Goal: Use online tool/utility: Use online tool/utility

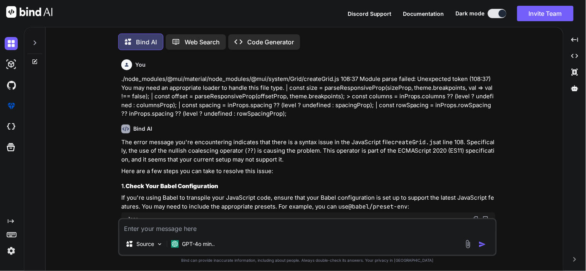
type textarea "x"
click at [191, 230] on textarea at bounding box center [307, 227] width 376 height 14
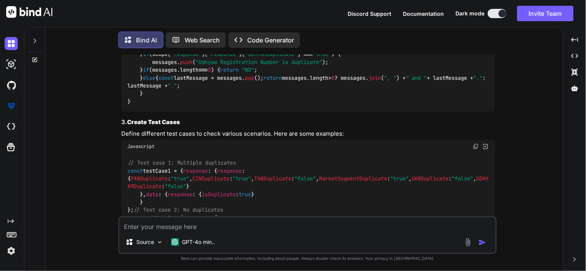
scroll to position [2259, 0]
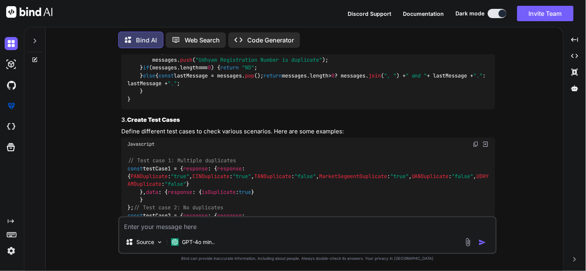
paste textarea "function testt(scope){ const ofcArea = scope.item.childProducts.filter(x => x.p…"
type textarea "function testt(scope){ const ofcArea = scope.item.childProducts.filter(x => x.p…"
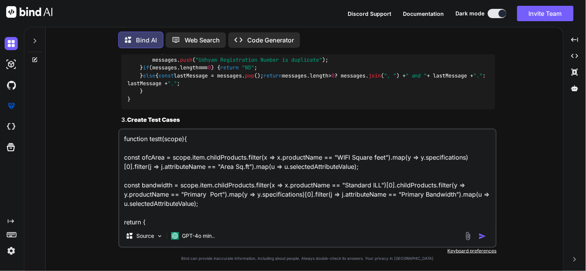
scroll to position [56, 0]
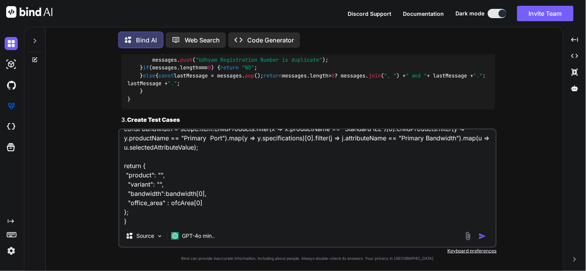
type textarea "x"
type textarea "function testt(scope){ const ofcArea = scope.item.childProducts.filter(x => x.p…"
type textarea "x"
type textarea "function testt(scope){ const ofcArea = scope.item.childProducts.filter(x => x.p…"
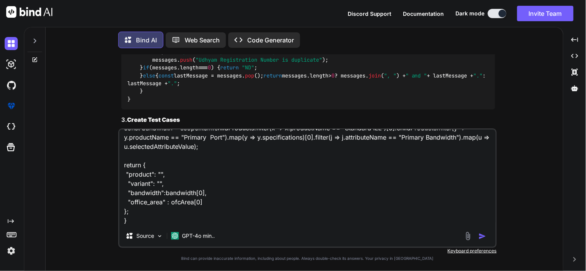
type textarea "x"
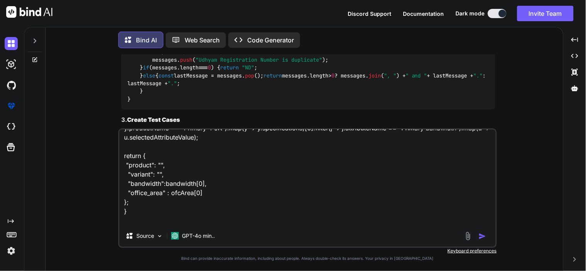
scroll to position [75, 0]
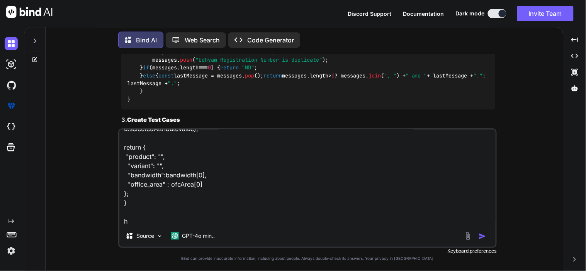
type textarea "function testt(scope){ const ofcArea = scope.item.childProducts.filter(x => x.p…"
type textarea "x"
type textarea "function testt(scope){ const ofcArea = scope.item.childProducts.filter(x => x.p…"
type textarea "x"
type textarea "function testt(scope){ const ofcArea = scope.item.childProducts.filter(x => x.p…"
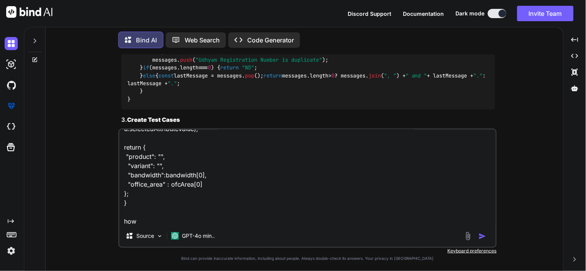
type textarea "x"
type textarea "function testt(scope){ const ofcArea = scope.item.childProducts.filter(x => x.p…"
type textarea "x"
type textarea "function testt(scope){ const ofcArea = scope.item.childProducts.filter(x => x.p…"
type textarea "x"
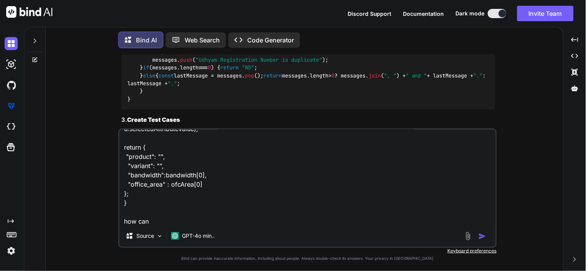
type textarea "function testt(scope){ const ofcArea = scope.item.childProducts.filter(x => x.p…"
type textarea "x"
type textarea "function testt(scope){ const ofcArea = scope.item.childProducts.filter(x => x.p…"
type textarea "x"
type textarea "function testt(scope){ const ofcArea = scope.item.childProducts.filter(x => x.p…"
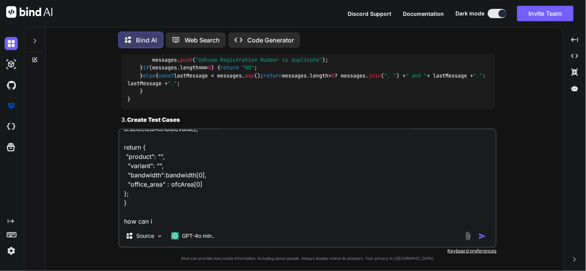
type textarea "x"
type textarea "function testt(scope){ const ofcArea = scope.item.childProducts.filter(x => x.p…"
type textarea "x"
type textarea "function testt(scope){ const ofcArea = scope.item.childProducts.filter(x => x.p…"
type textarea "x"
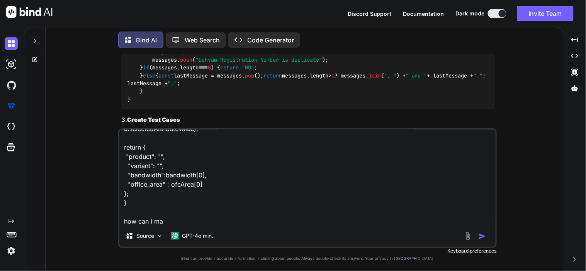
type textarea "function testt(scope){ const ofcArea = scope.item.childProducts.filter(x => x.p…"
type textarea "x"
type textarea "function testt(scope){ const ofcArea = scope.item.childProducts.filter(x => x.p…"
type textarea "x"
type textarea "function testt(scope){ const ofcArea = scope.item.childProducts.filter(x => x.p…"
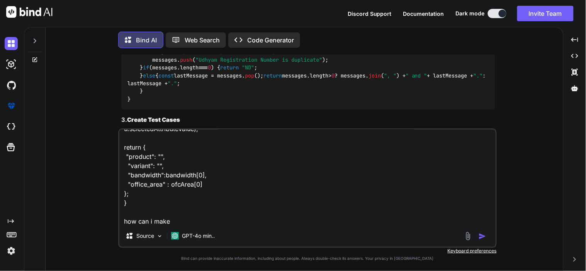
type textarea "x"
type textarea "function testt(scope){ const ofcArea = scope.item.childProducts.filter(x => x.p…"
type textarea "x"
type textarea "function testt(scope){ const ofcArea = scope.item.childProducts.filter(x => x.p…"
type textarea "x"
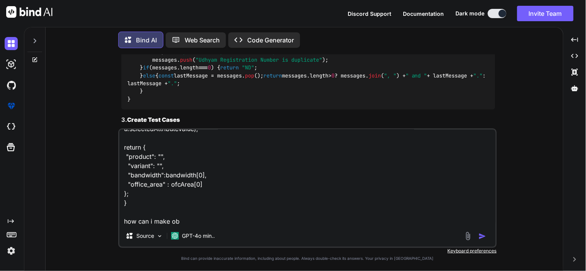
type textarea "function testt(scope){ const ofcArea = scope.item.childProducts.filter(x => x.p…"
type textarea "x"
type textarea "function testt(scope){ const ofcArea = scope.item.childProducts.filter(x => x.p…"
type textarea "x"
type textarea "function testt(scope){ const ofcArea = scope.item.childProducts.filter(x => x.p…"
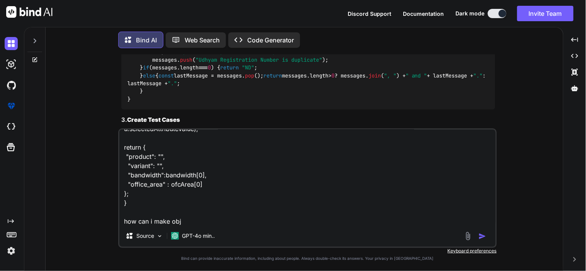
type textarea "x"
type textarea "function testt(scope){ const ofcArea = scope.item.childProducts.filter(x => x.p…"
type textarea "x"
type textarea "function testt(scope){ const ofcArea = scope.item.childProducts.filter(x => x.p…"
type textarea "x"
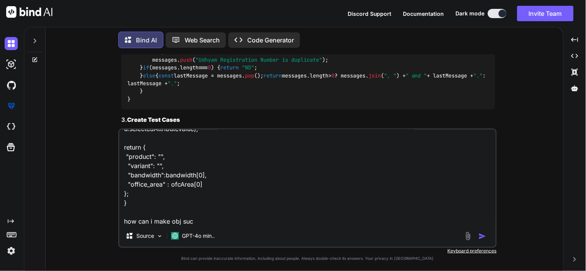
type textarea "function testt(scope){ const ofcArea = scope.item.childProducts.filter(x => x.p…"
type textarea "x"
type textarea "function testt(scope){ const ofcArea = scope.item.childProducts.filter(x => x.p…"
type textarea "x"
type textarea "function testt(scope){ const ofcArea = scope.item.childProducts.filter(x => x.p…"
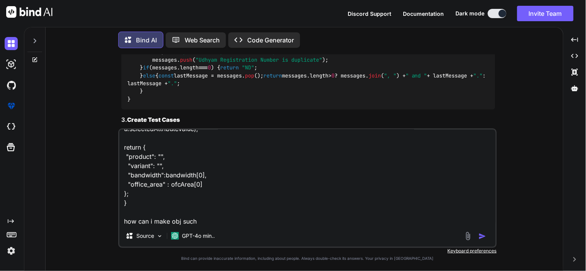
type textarea "x"
type textarea "function testt(scope){ const ofcArea = scope.item.childProducts.filter(x => x.p…"
type textarea "x"
type textarea "function testt(scope){ const ofcArea = scope.item.childProducts.filter(x => x.p…"
type textarea "x"
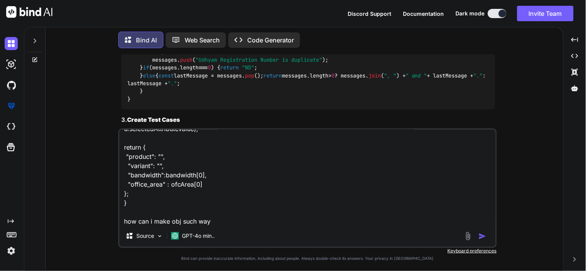
type textarea "function testt(scope){ const ofcArea = scope.item.childProducts.filter(x => x.p…"
type textarea "x"
type textarea "function testt(scope){ const ofcArea = scope.item.childProducts.filter(x => x.p…"
type textarea "x"
type textarea "function testt(scope){ const ofcArea = scope.item.childProducts.filter(x => x.p…"
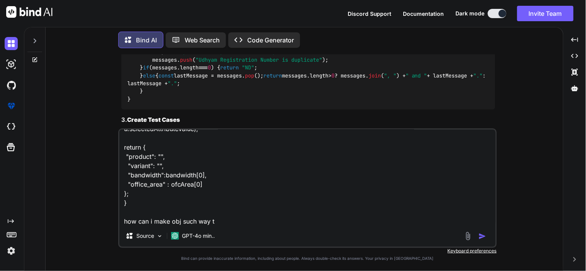
type textarea "x"
type textarea "function testt(scope){ const ofcArea = scope.item.childProducts.filter(x => x.p…"
type textarea "x"
type textarea "function testt(scope){ const ofcArea = scope.item.childProducts.filter(x => x.p…"
type textarea "x"
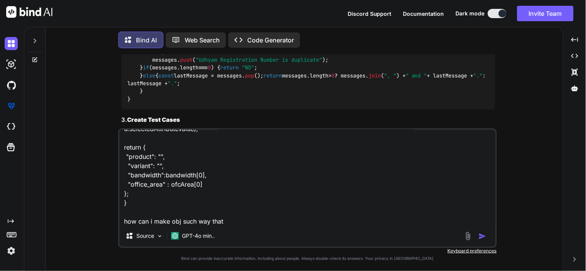
type textarea "function testt(scope){ const ofcArea = scope.item.childProducts.filter(x => x.p…"
type textarea "x"
type textarea "function testt(scope){ const ofcArea = scope.item.childProducts.filter(x => x.p…"
type textarea "x"
type textarea "function testt(scope){ const ofcArea = scope.item.childProducts.filter(x => x.p…"
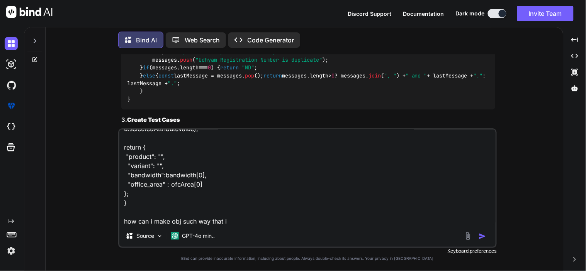
type textarea "x"
type textarea "function testt(scope){ const ofcArea = scope.item.childProducts.filter(x => x.p…"
type textarea "x"
type textarea "function testt(scope){ const ofcArea = scope.item.childProducts.filter(x => x.p…"
type textarea "x"
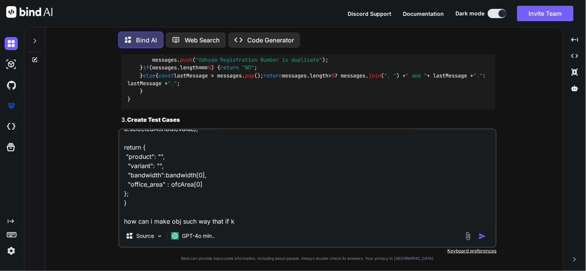
type textarea "function testt(scope){ const ofcArea = scope.item.childProducts.filter(x => x.p…"
type textarea "x"
type textarea "function testt(scope){ const ofcArea = scope.item.childProducts.filter(x => x.p…"
type textarea "x"
type textarea "function testt(scope){ const ofcArea = scope.item.childProducts.filter(x => x.p…"
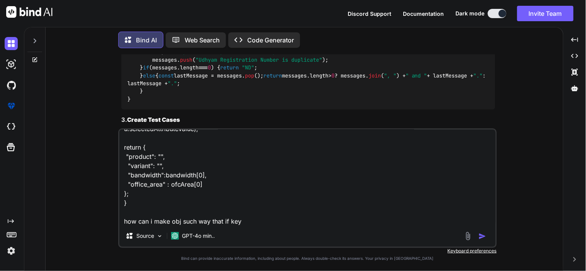
type textarea "x"
type textarea "function testt(scope){ const ofcArea = scope.item.childProducts.filter(x => x.p…"
type textarea "x"
type textarea "function testt(scope){ const ofcArea = scope.item.childProducts.filter(x => x.p…"
type textarea "x"
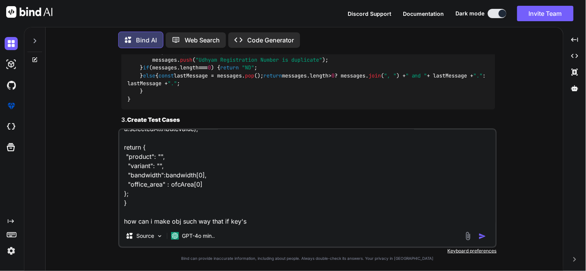
type textarea "function testt(scope){ const ofcArea = scope.item.childProducts.filter(x => x.p…"
type textarea "x"
type textarea "function testt(scope){ const ofcArea = scope.item.childProducts.filter(x => x.p…"
type textarea "x"
type textarea "function testt(scope){ const ofcArea = scope.item.childProducts.filter(x => x.p…"
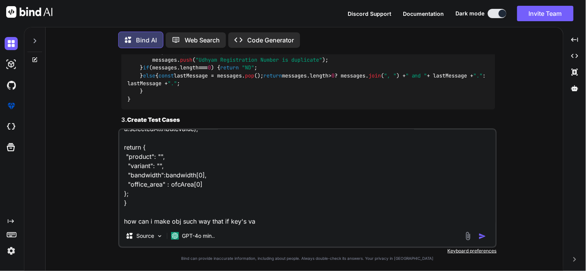
type textarea "x"
type textarea "function testt(scope){ const ofcArea = scope.item.childProducts.filter(x => x.p…"
type textarea "x"
type textarea "function testt(scope){ const ofcArea = scope.item.childProducts.filter(x => x.p…"
type textarea "x"
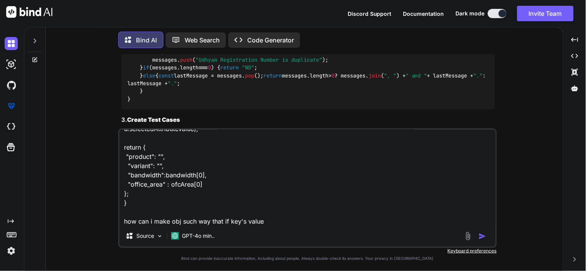
type textarea "function testt(scope){ const ofcArea = scope.item.childProducts.filter(x => x.p…"
type textarea "x"
type textarea "function testt(scope){ const ofcArea = scope.item.childProducts.filter(x => x.p…"
type textarea "x"
type textarea "function testt(scope){ const ofcArea = scope.item.childProducts.filter(x => x.p…"
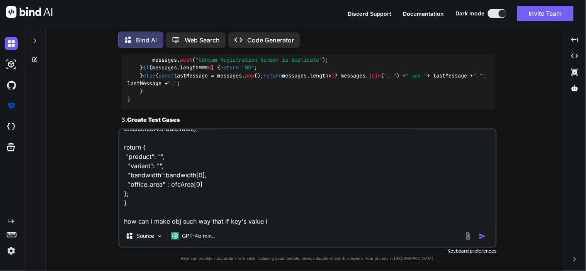
type textarea "x"
type textarea "function testt(scope){ const ofcArea = scope.item.childProducts.filter(x => x.p…"
type textarea "x"
type textarea "function testt(scope){ const ofcArea = scope.item.childProducts.filter(x => x.p…"
type textarea "x"
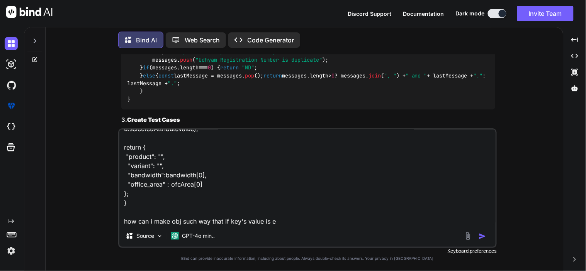
type textarea "function testt(scope){ const ofcArea = scope.item.childProducts.filter(x => x.p…"
type textarea "x"
type textarea "function testt(scope){ const ofcArea = scope.item.childProducts.filter(x => x.p…"
type textarea "x"
type textarea "function testt(scope){ const ofcArea = scope.item.childProducts.filter(x => x.p…"
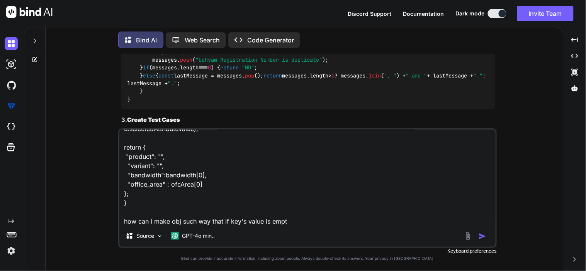
type textarea "x"
type textarea "function testt(scope){ const ofcArea = scope.item.childProducts.filter(x => x.p…"
type textarea "x"
type textarea "function testt(scope){ const ofcArea = scope.item.childProducts.filter(x => x.p…"
type textarea "x"
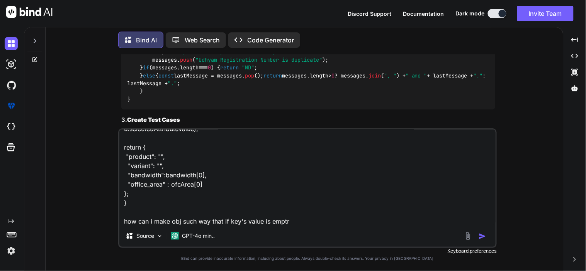
type textarea "function testt(scope){ const ofcArea = scope.item.childProducts.filter(x => x.p…"
type textarea "x"
type textarea "function testt(scope){ const ofcArea = scope.item.childProducts.filter(x => x.p…"
type textarea "x"
type textarea "function testt(scope){ const ofcArea = scope.item.childProducts.filter(x => x.p…"
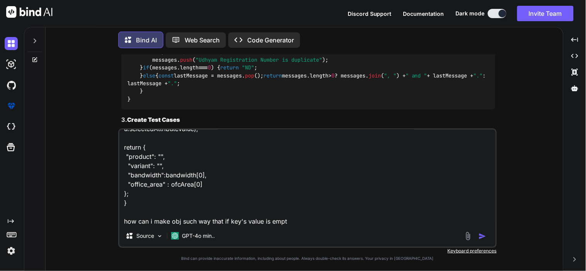
type textarea "x"
type textarea "function testt(scope){ const ofcArea = scope.item.childProducts.filter(x => x.p…"
type textarea "x"
type textarea "function testt(scope){ const ofcArea = scope.item.childProducts.filter(x => x.p…"
type textarea "x"
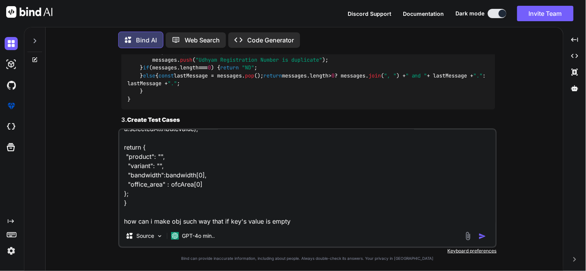
type textarea "function testt(scope){ const ofcArea = scope.item.childProducts.filter(x => x.p…"
type textarea "x"
type textarea "function testt(scope){ const ofcArea = scope.item.childProducts.filter(x => x.p…"
type textarea "x"
type textarea "function testt(scope){ const ofcArea = scope.item.childProducts.filter(x => x.p…"
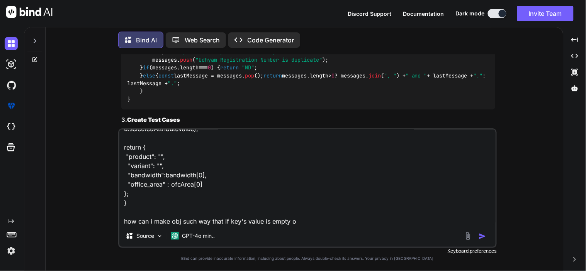
type textarea "x"
type textarea "function testt(scope){ const ofcArea = scope.item.childProducts.filter(x => x.p…"
type textarea "x"
type textarea "function testt(scope){ const ofcArea = scope.item.childProducts.filter(x => x.p…"
type textarea "x"
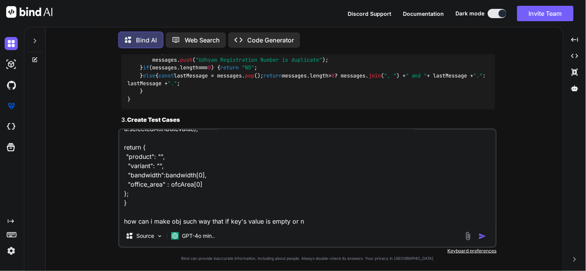
type textarea "function testt(scope){ const ofcArea = scope.item.childProducts.filter(x => x.p…"
type textarea "x"
type textarea "function testt(scope){ const ofcArea = scope.item.childProducts.filter(x => x.p…"
type textarea "x"
type textarea "function testt(scope){ const ofcArea = scope.item.childProducts.filter(x => x.p…"
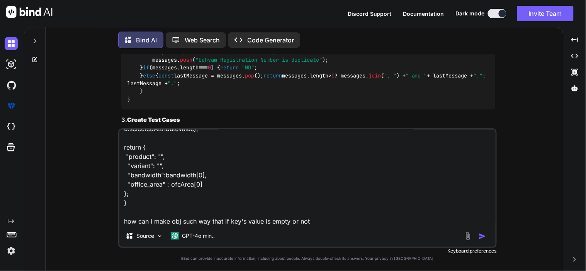
type textarea "x"
type textarea "function testt(scope){ const ofcArea = scope.item.childProducts.filter(x => x.p…"
type textarea "x"
type textarea "function testt(scope){ const ofcArea = scope.item.childProducts.filter(x => x.p…"
type textarea "x"
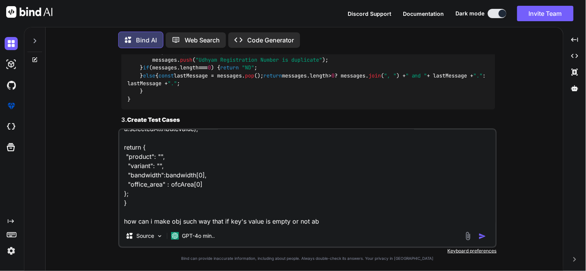
type textarea "function testt(scope){ const ofcArea = scope.item.childProducts.filter(x => x.p…"
type textarea "x"
type textarea "function testt(scope){ const ofcArea = scope.item.childProducts.filter(x => x.p…"
type textarea "x"
type textarea "function testt(scope){ const ofcArea = scope.item.childProducts.filter(x => x.p…"
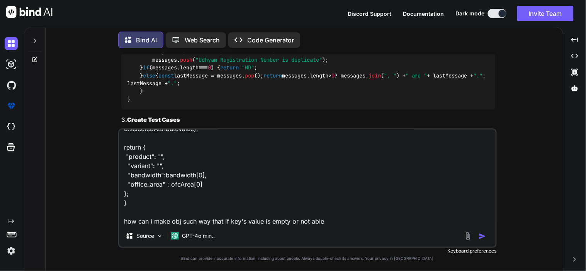
type textarea "x"
type textarea "function testt(scope){ const ofcArea = scope.item.childProducts.filter(x => x.p…"
type textarea "x"
type textarea "function testt(scope){ const ofcArea = scope.item.childProducts.filter(x => x.p…"
type textarea "x"
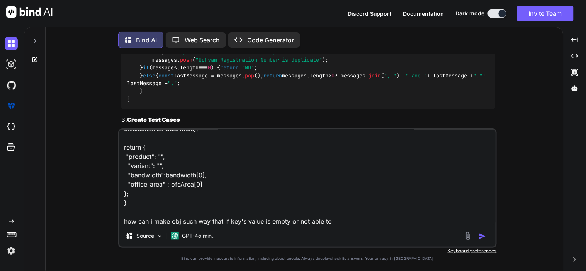
type textarea "function testt(scope){ const ofcArea = scope.item.childProducts.filter(x => x.p…"
type textarea "x"
type textarea "function testt(scope){ const ofcArea = scope.item.childProducts.filter(x => x.p…"
type textarea "x"
type textarea "function testt(scope){ const ofcArea = scope.item.childProducts.filter(x => x.p…"
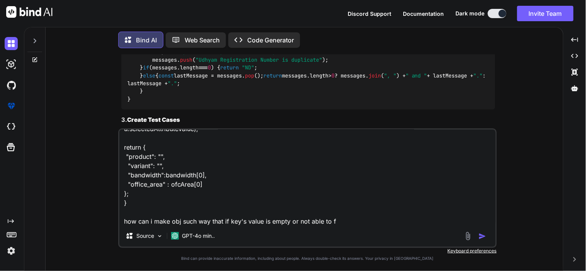
type textarea "x"
type textarea "function testt(scope){ const ofcArea = scope.item.childProducts.filter(x => x.p…"
type textarea "x"
type textarea "function testt(scope){ const ofcArea = scope.item.childProducts.filter(x => x.p…"
type textarea "x"
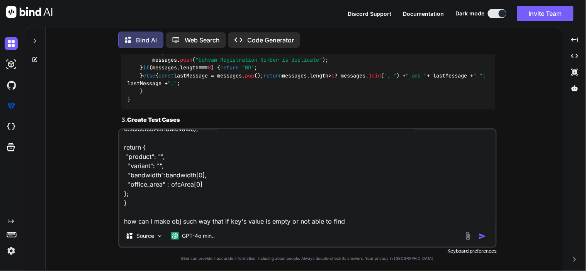
type textarea "function testt(scope){ const ofcArea = scope.item.childProducts.filter(x => x.p…"
type textarea "x"
type textarea "function testt(scope){ const ofcArea = scope.item.childProducts.filter(x => x.p…"
type textarea "x"
type textarea "function testt(scope){ const ofcArea = scope.item.childProducts.filter(x => x.p…"
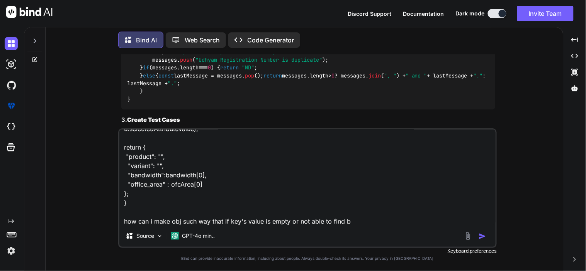
type textarea "x"
type textarea "function testt(scope){ const ofcArea = scope.item.childProducts.filter(x => x.p…"
type textarea "x"
type textarea "function testt(scope){ const ofcArea = scope.item.childProducts.filter(x => x.p…"
type textarea "x"
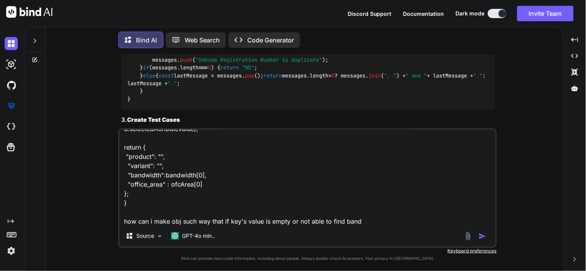
type textarea "function testt(scope){ const ofcArea = scope.item.childProducts.filter(x => x.p…"
type textarea "x"
type textarea "function testt(scope){ const ofcArea = scope.item.childProducts.filter(x => x.p…"
type textarea "x"
type textarea "function testt(scope){ const ofcArea = scope.item.childProducts.filter(x => x.p…"
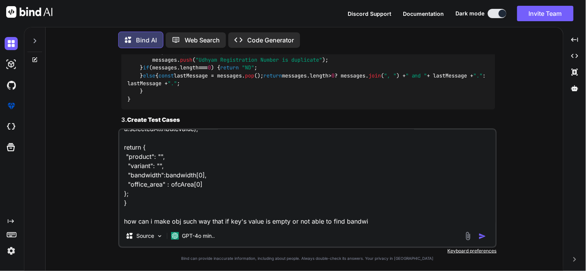
type textarea "x"
type textarea "function testt(scope){ const ofcArea = scope.item.childProducts.filter(x => x.p…"
type textarea "x"
type textarea "function testt(scope){ const ofcArea = scope.item.childProducts.filter(x => x.p…"
type textarea "x"
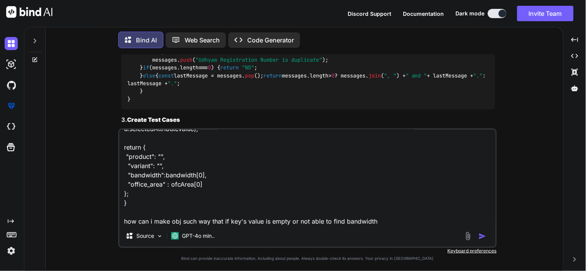
type textarea "function testt(scope){ const ofcArea = scope.item.childProducts.filter(x => x.p…"
type textarea "x"
type textarea "function testt(scope){ const ofcArea = scope.item.childProducts.filter(x => x.p…"
type textarea "x"
type textarea "function testt(scope){ const ofcArea = scope.item.childProducts.filter(x => x.p…"
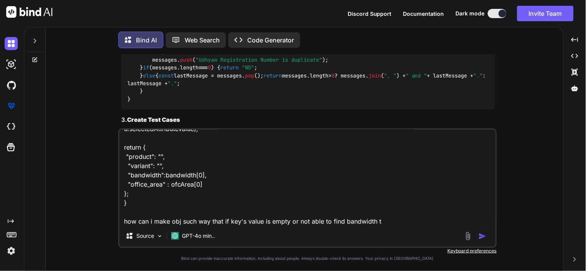
type textarea "x"
type textarea "function testt(scope){ const ofcArea = scope.item.childProducts.filter(x => x.p…"
type textarea "x"
type textarea "function testt(scope){ const ofcArea = scope.item.childProducts.filter(x => x.p…"
type textarea "x"
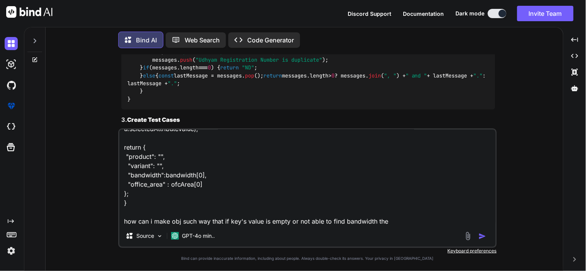
type textarea "function testt(scope){ const ofcArea = scope.item.childProducts.filter(x => x.p…"
type textarea "x"
type textarea "function testt(scope){ const ofcArea = scope.item.childProducts.filter(x => x.p…"
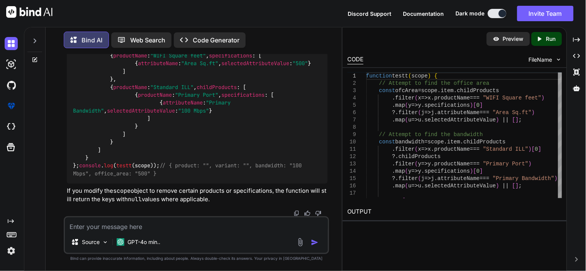
scroll to position [4284, 0]
click at [581, 37] on div "Created with Pixso." at bounding box center [576, 39] width 13 height 13
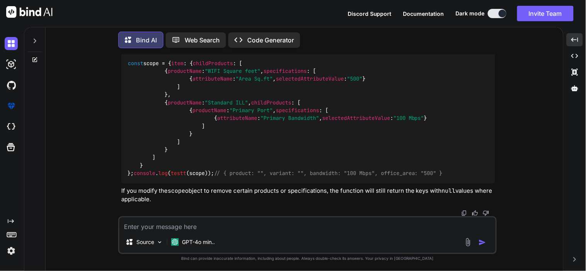
click at [220, 237] on div "Source GPT-4o min.." at bounding box center [307, 244] width 376 height 19
click at [235, 223] on textarea at bounding box center [307, 225] width 376 height 14
click at [190, 229] on textarea at bounding box center [307, 225] width 376 height 14
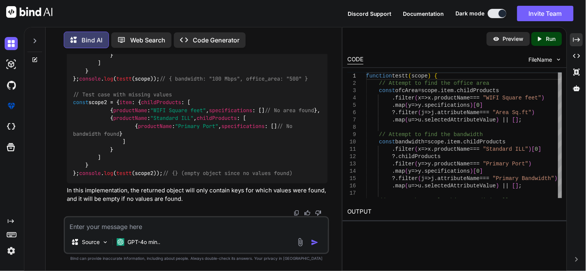
scroll to position [4577, 0]
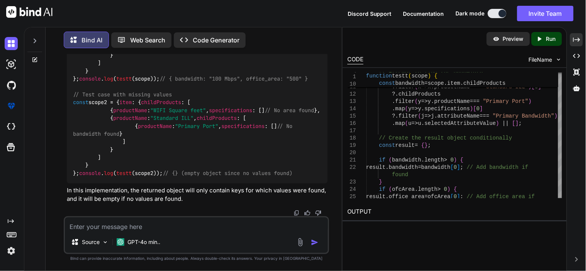
click at [384, 208] on h2 "OUTPUT" at bounding box center [454, 212] width 224 height 18
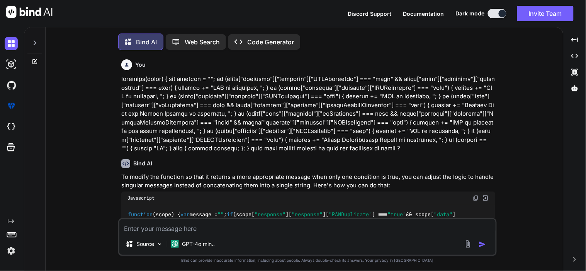
type textarea "x"
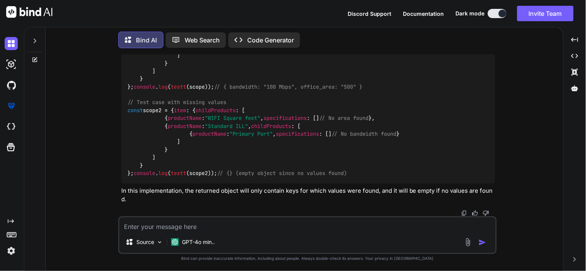
scroll to position [2846, 0]
drag, startPoint x: 143, startPoint y: 178, endPoint x: 139, endPoint y: 139, distance: 38.8
copy code "if (bandwidth. length > 0 ) { result. bandwidth = bandwidth[ 0 ]; // Add bandwi…"
